Goal: Transaction & Acquisition: Purchase product/service

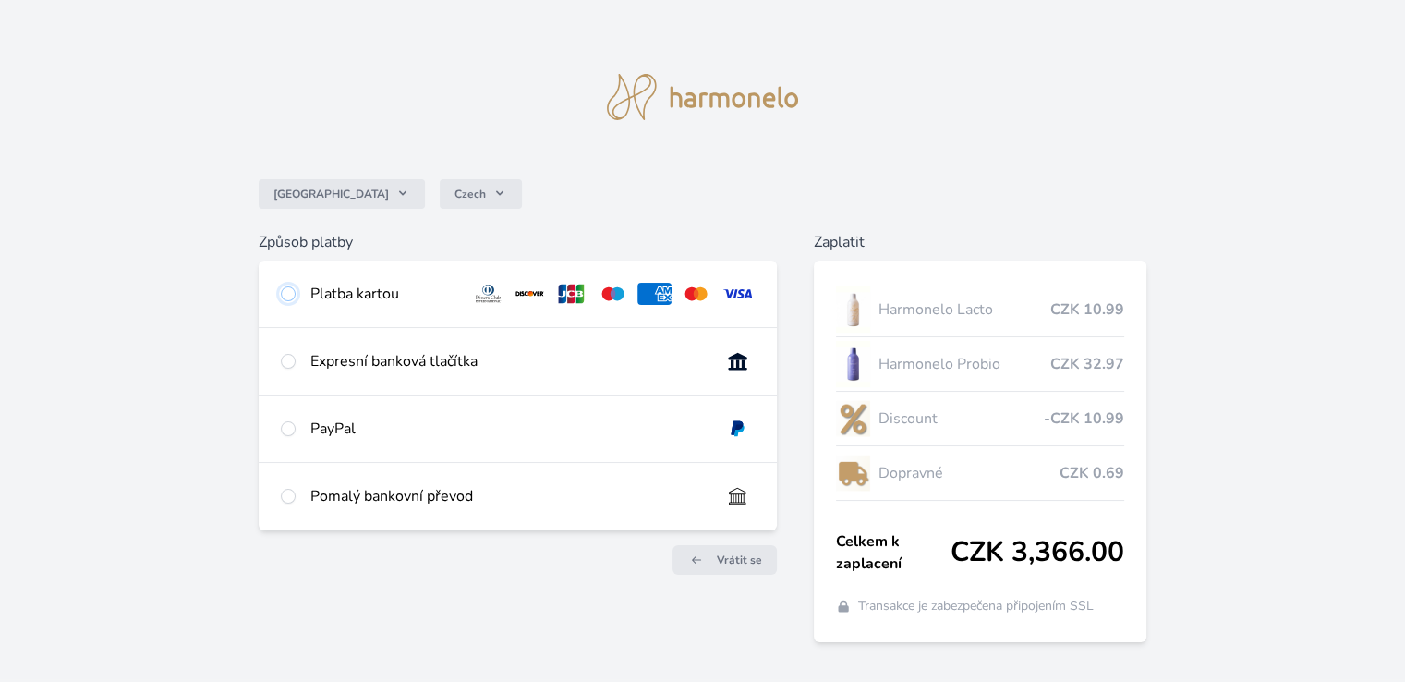
click at [289, 292] on input "radio" at bounding box center [288, 293] width 15 height 15
radio input "true"
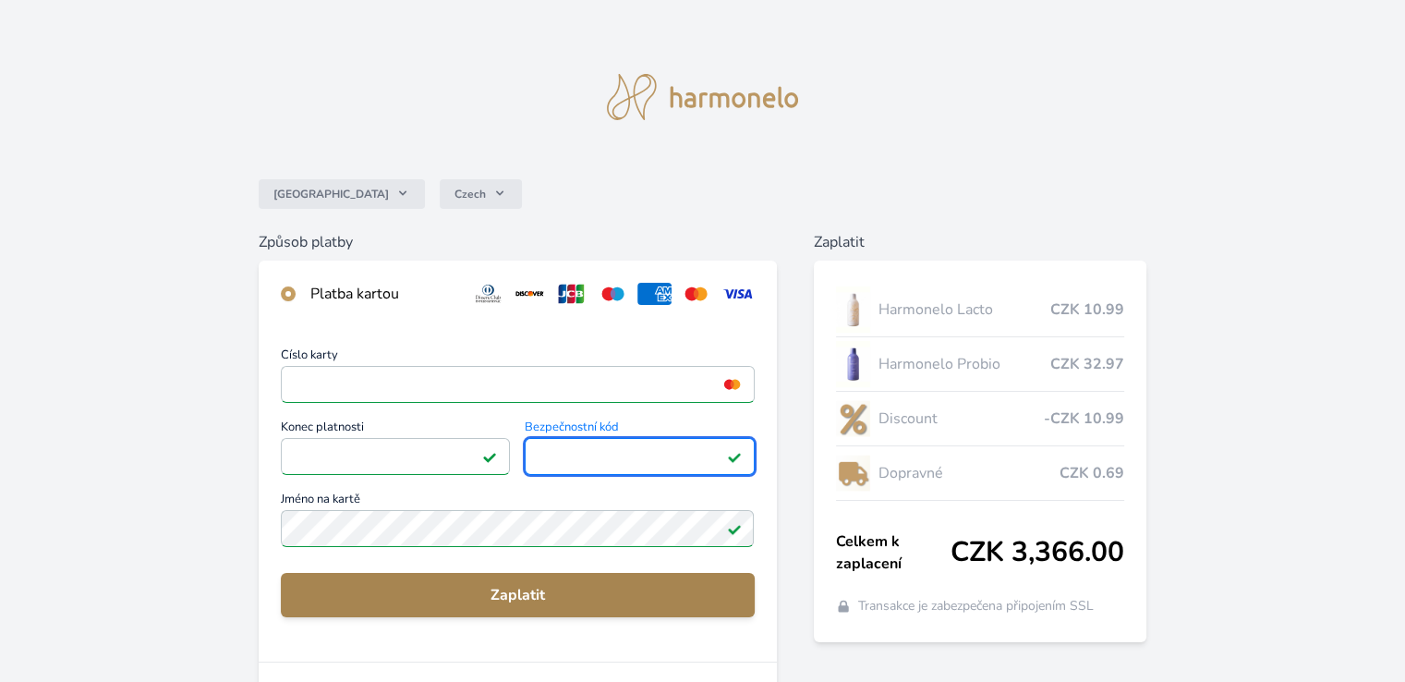
click at [555, 602] on span "Zaplatit" at bounding box center [517, 595] width 443 height 22
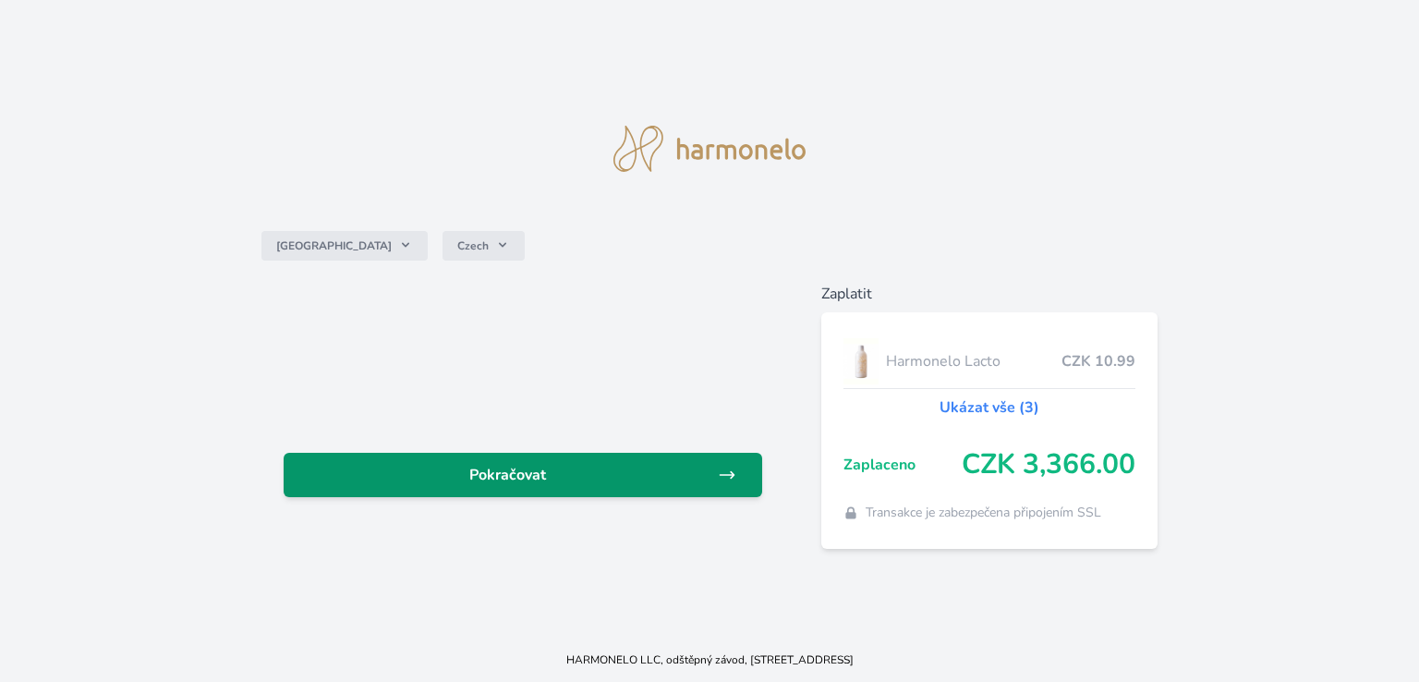
click at [560, 478] on span "Pokračovat" at bounding box center [507, 475] width 419 height 22
